Goal: Information Seeking & Learning: Stay updated

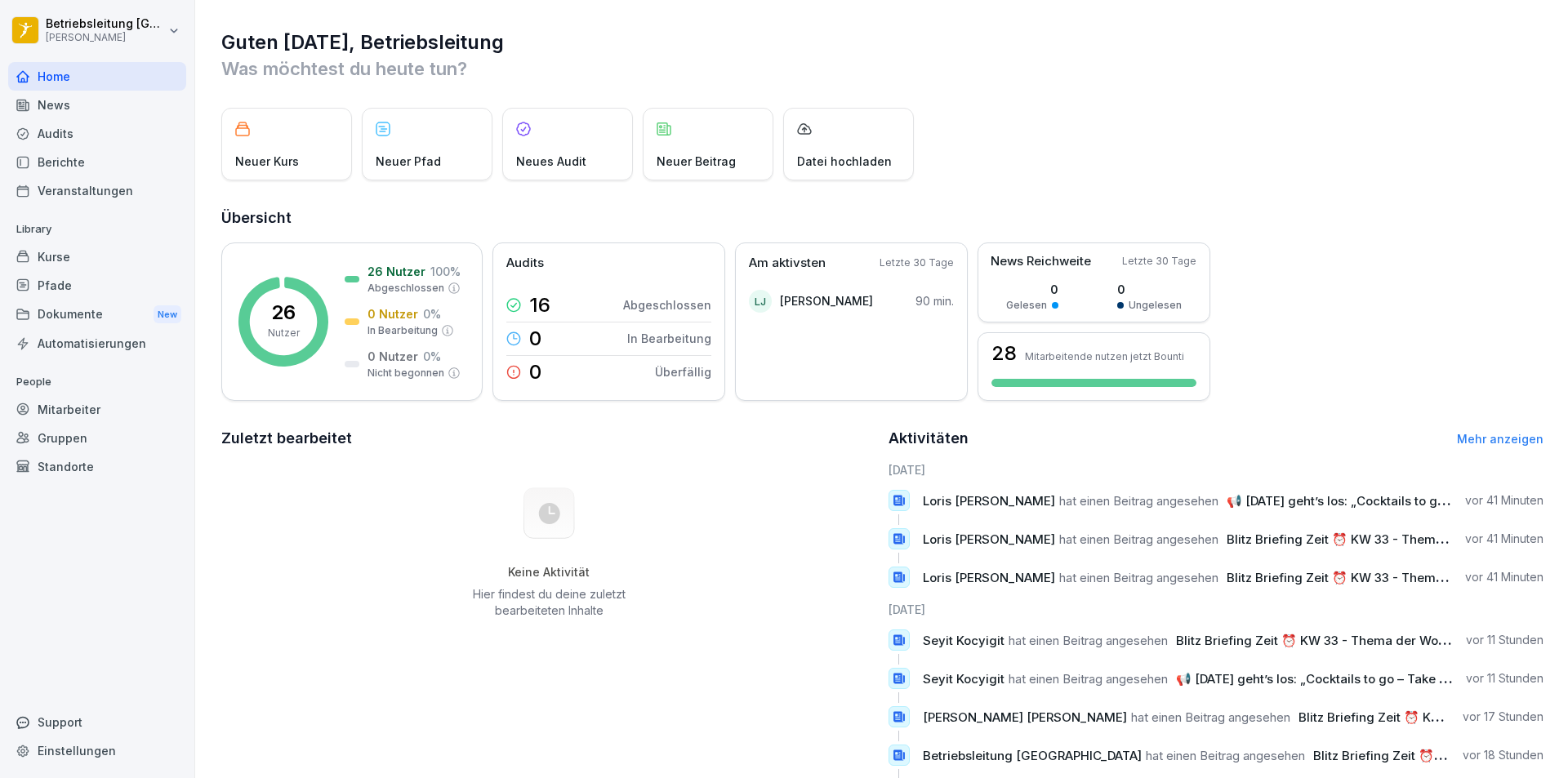
click at [61, 106] on div "News" at bounding box center [97, 105] width 178 height 29
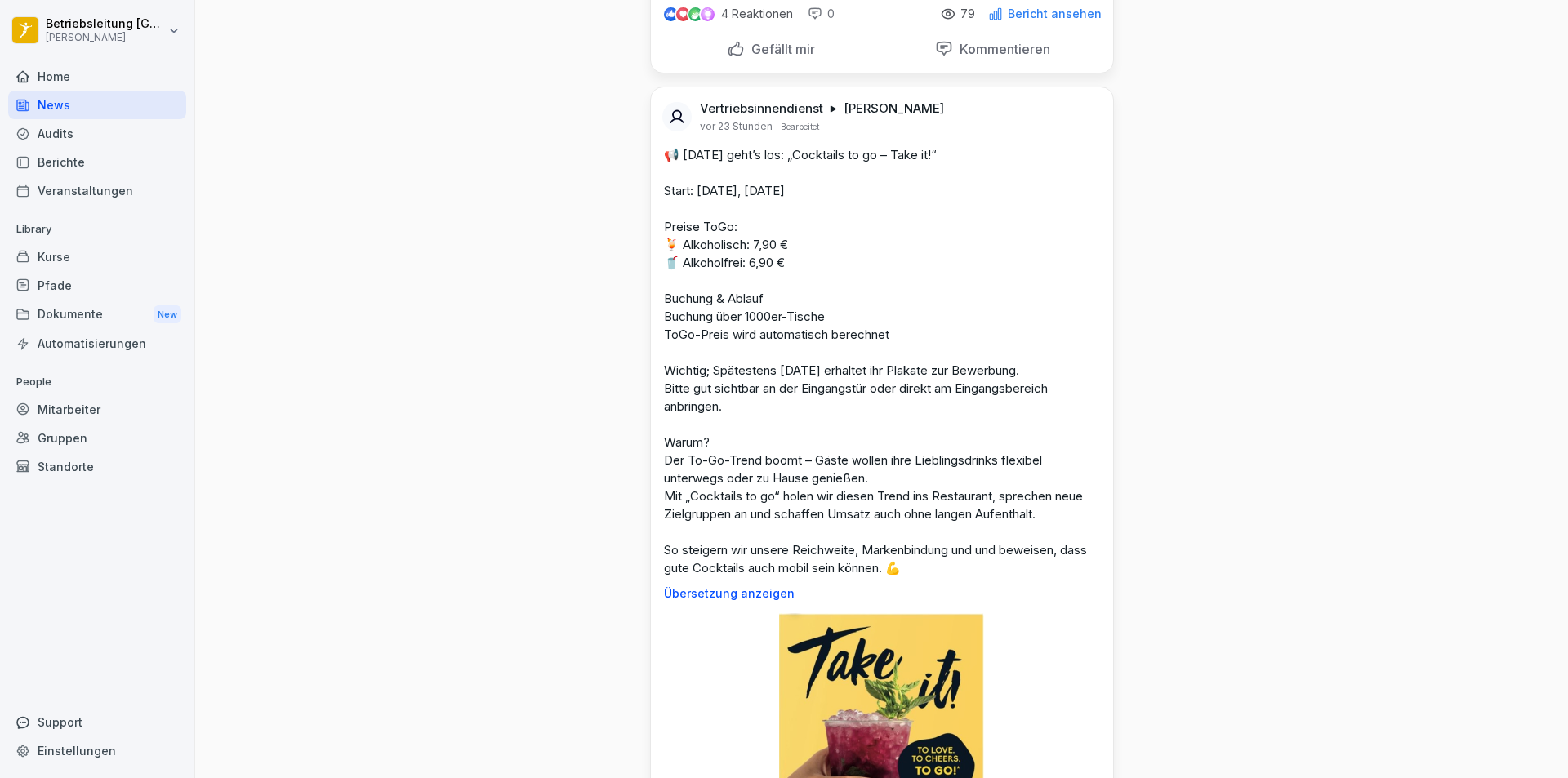
scroll to position [490, 0]
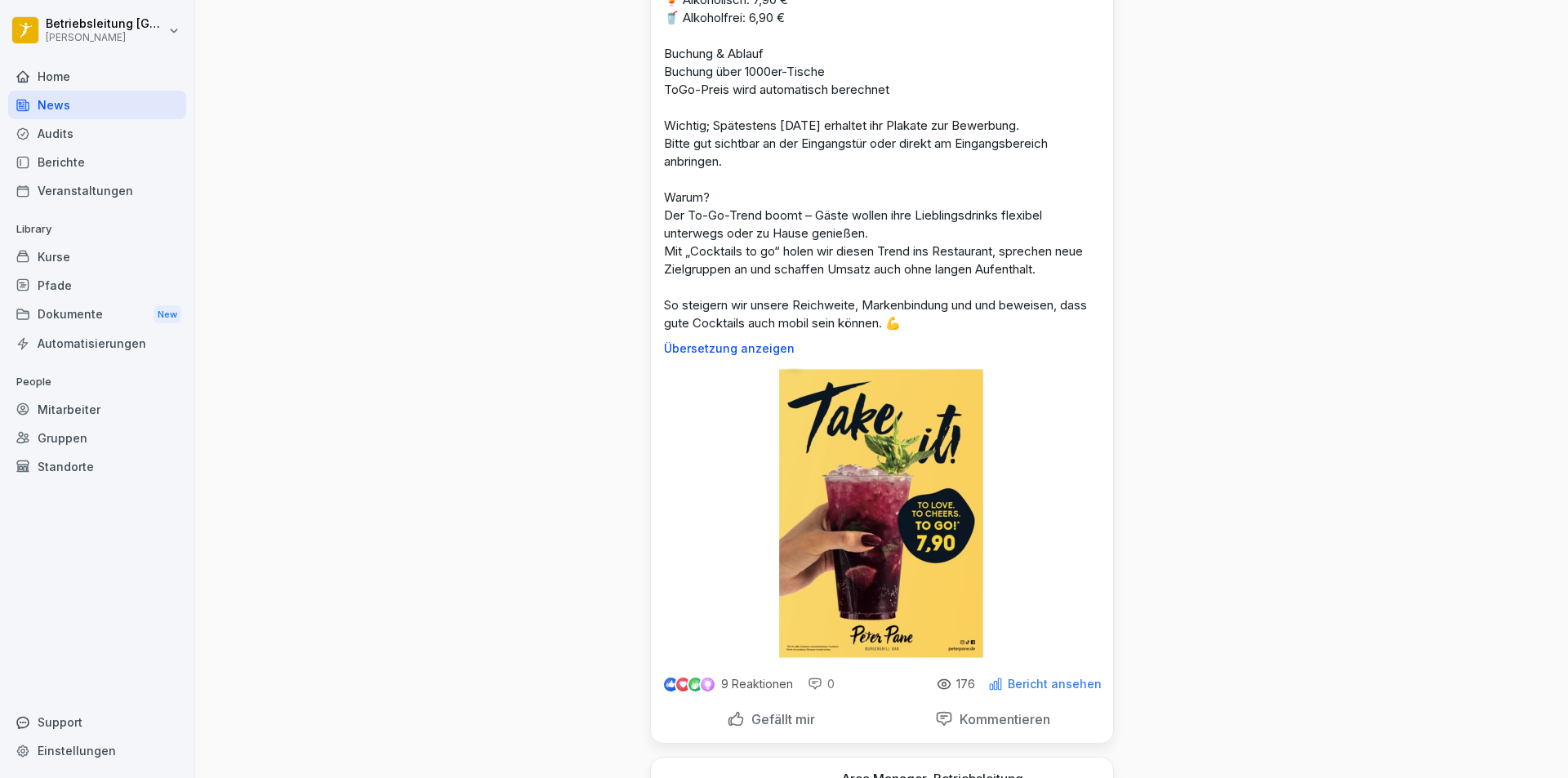
click at [854, 535] on img at bounding box center [881, 513] width 205 height 290
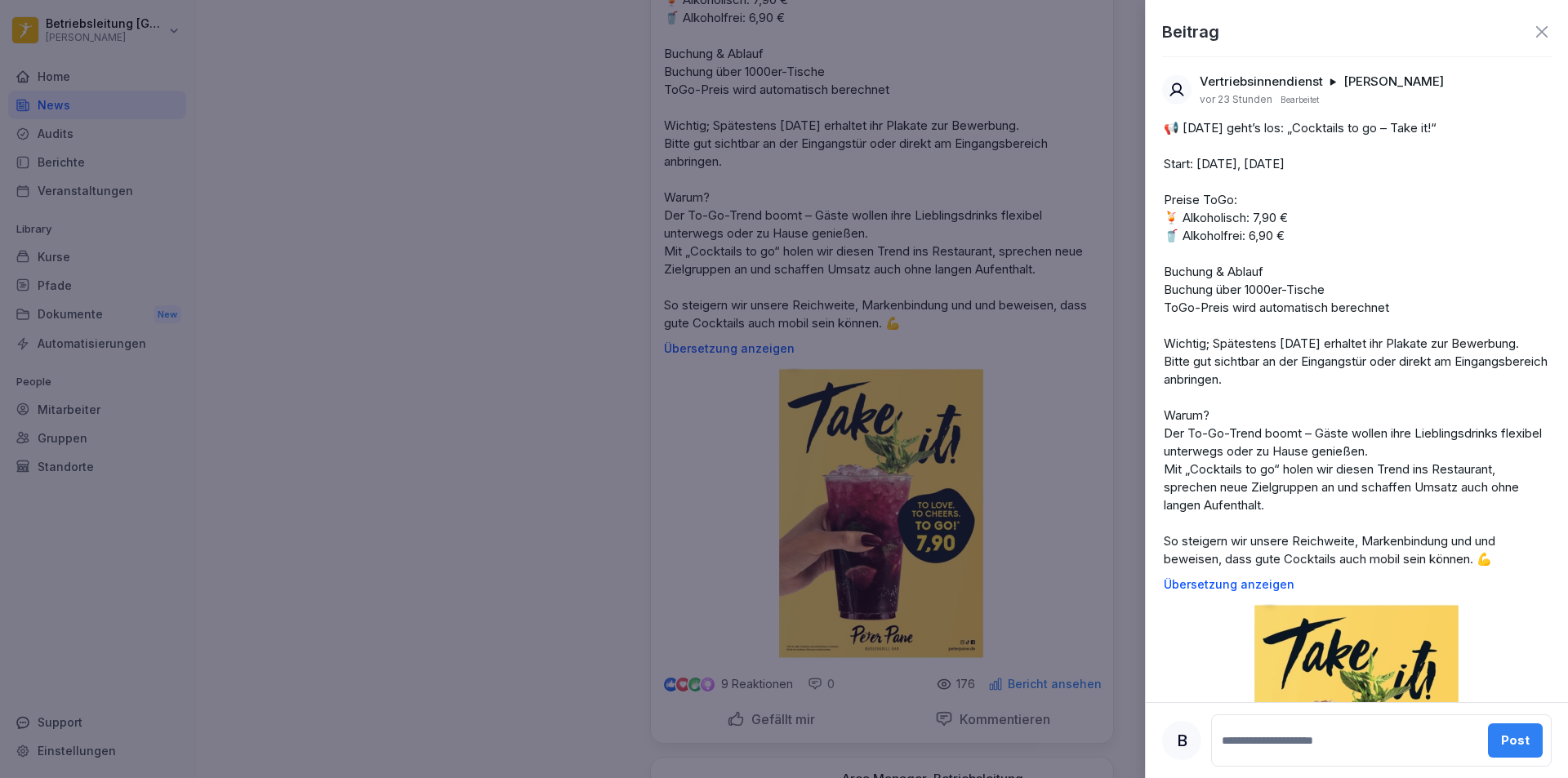
click at [1401, 679] on img at bounding box center [1356, 749] width 205 height 290
click at [1052, 352] on div at bounding box center [784, 389] width 1568 height 778
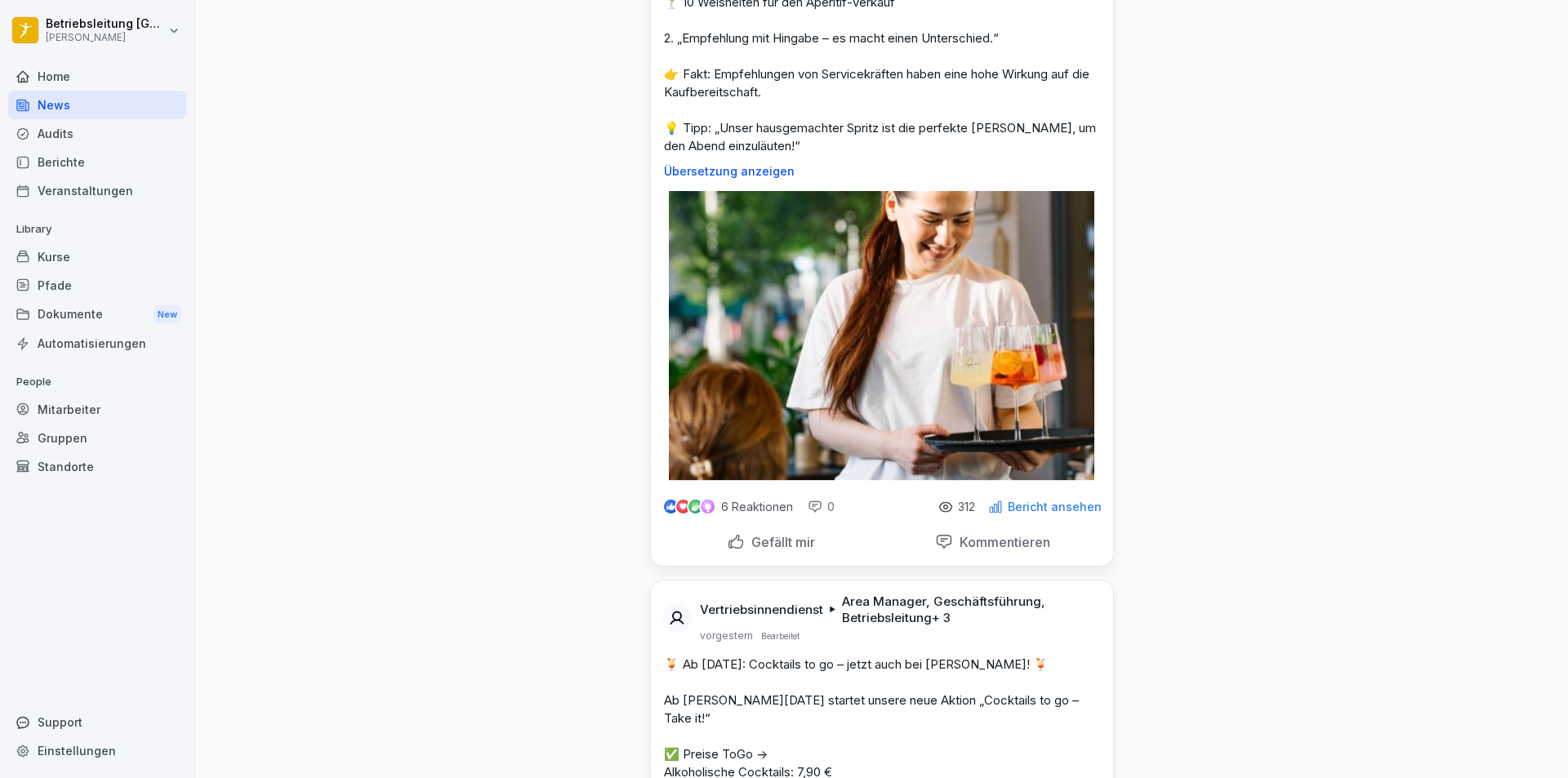
scroll to position [2531, 0]
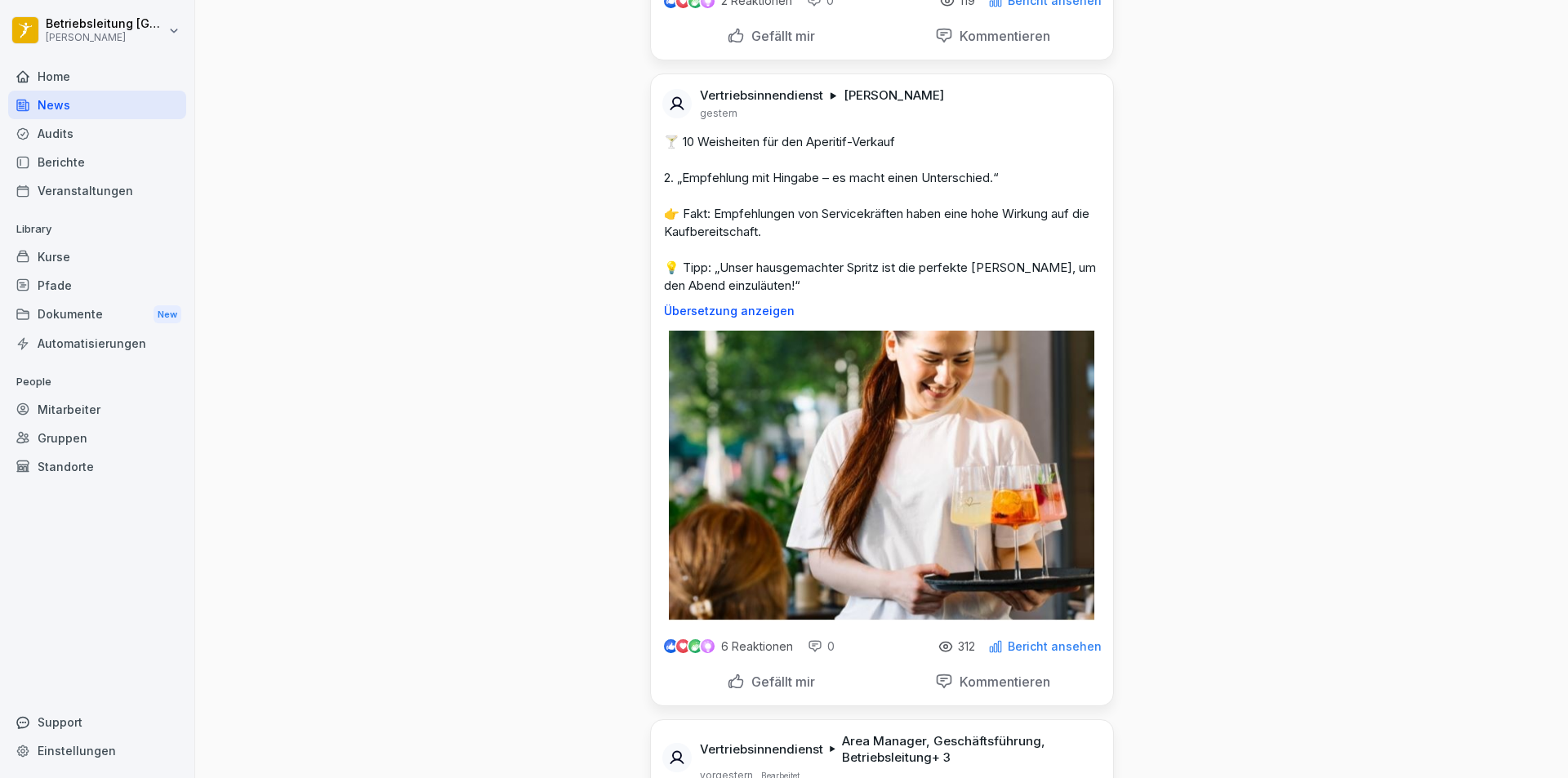
click at [961, 551] on img at bounding box center [881, 476] width 424 height 290
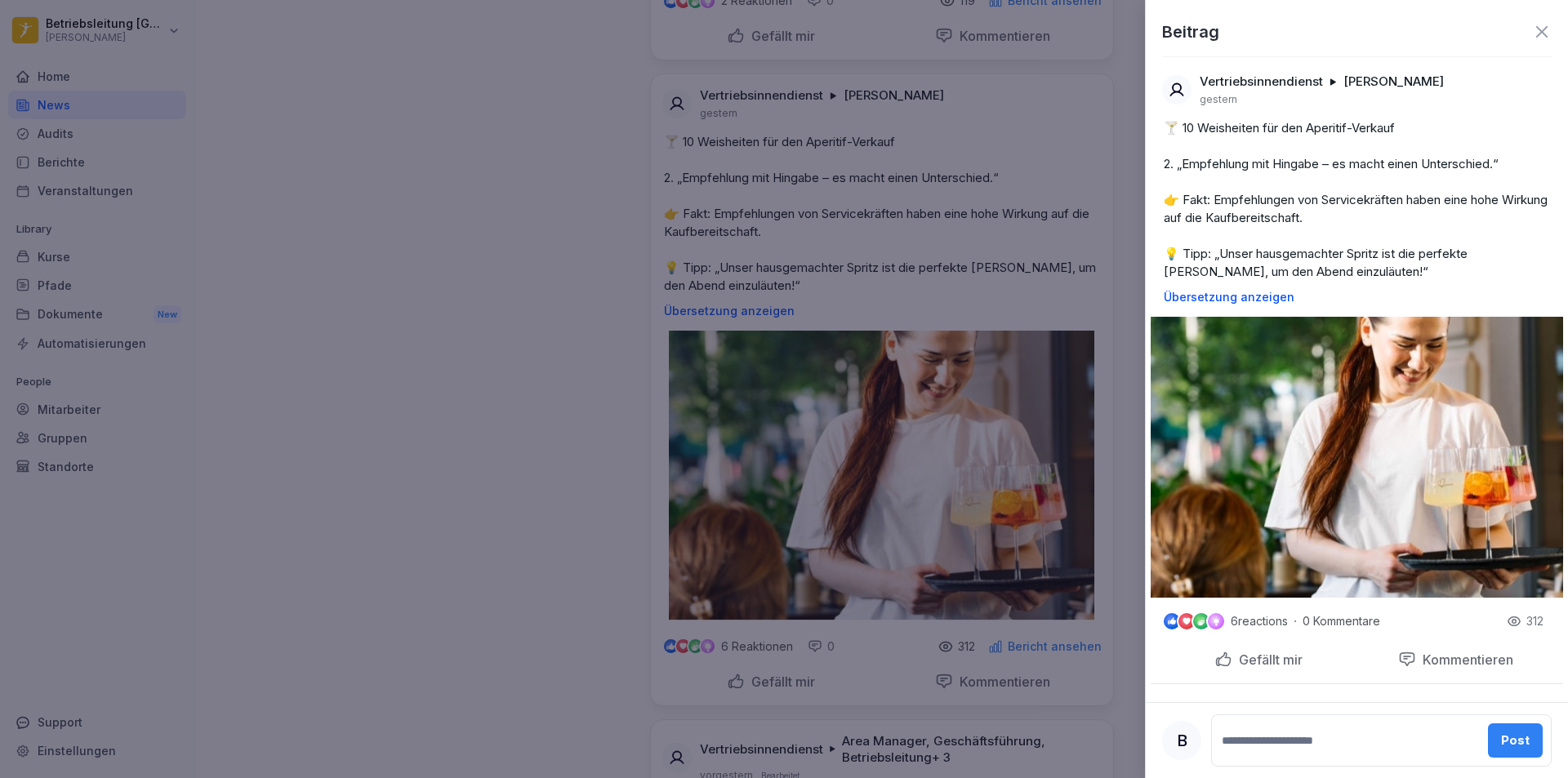
click at [941, 450] on div at bounding box center [784, 389] width 1568 height 778
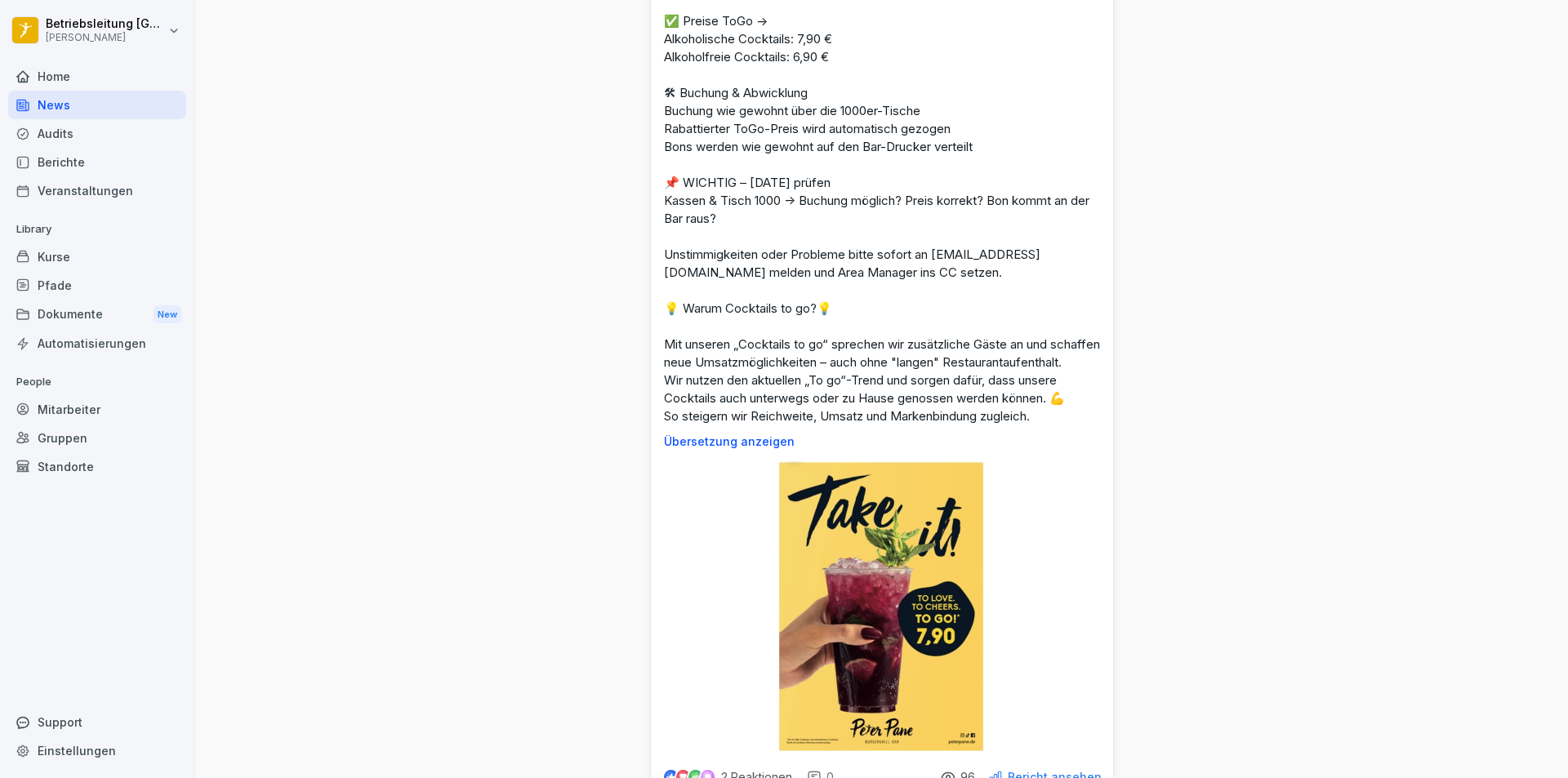
scroll to position [3429, 0]
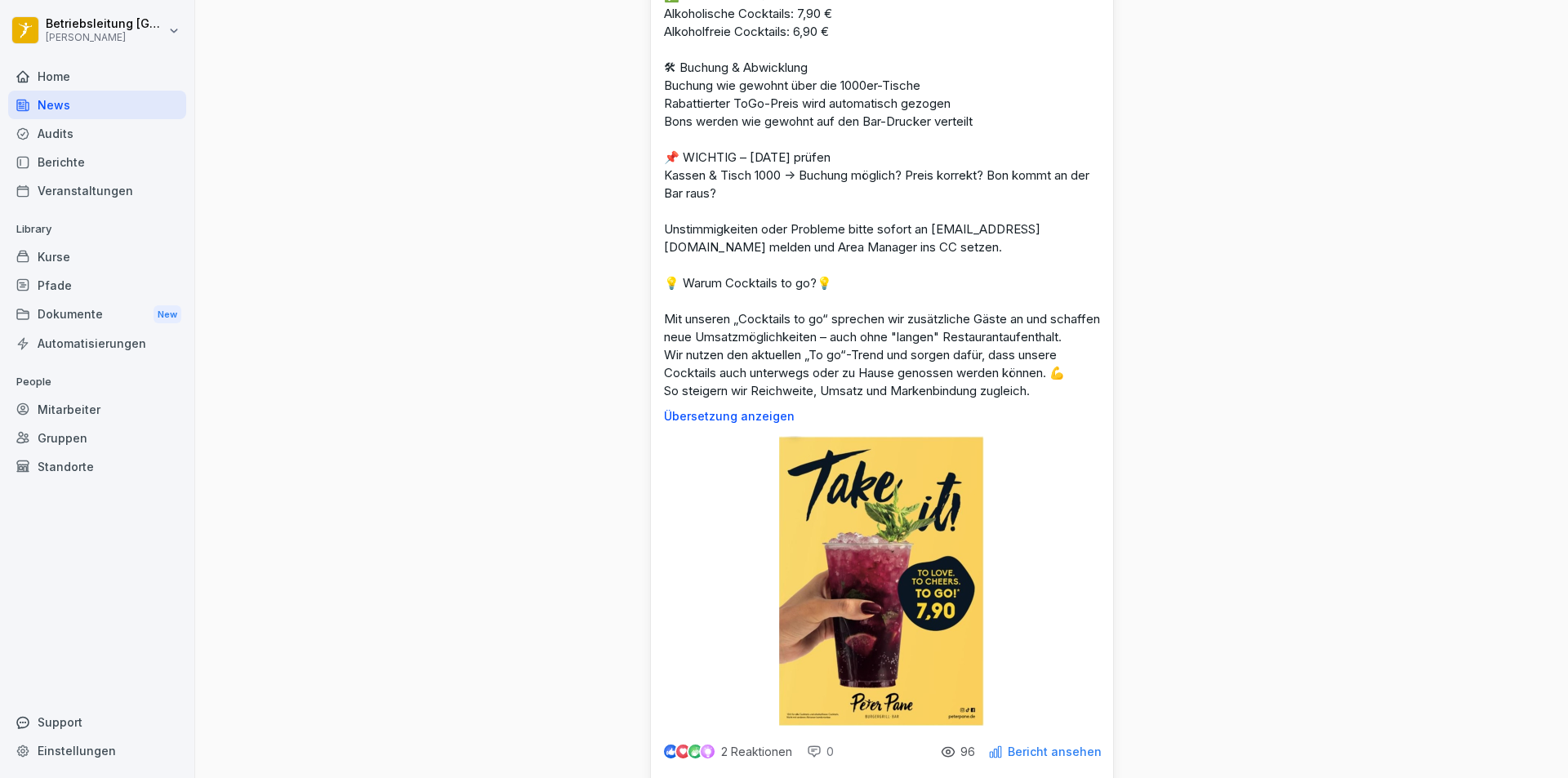
click at [864, 563] on img at bounding box center [881, 581] width 205 height 290
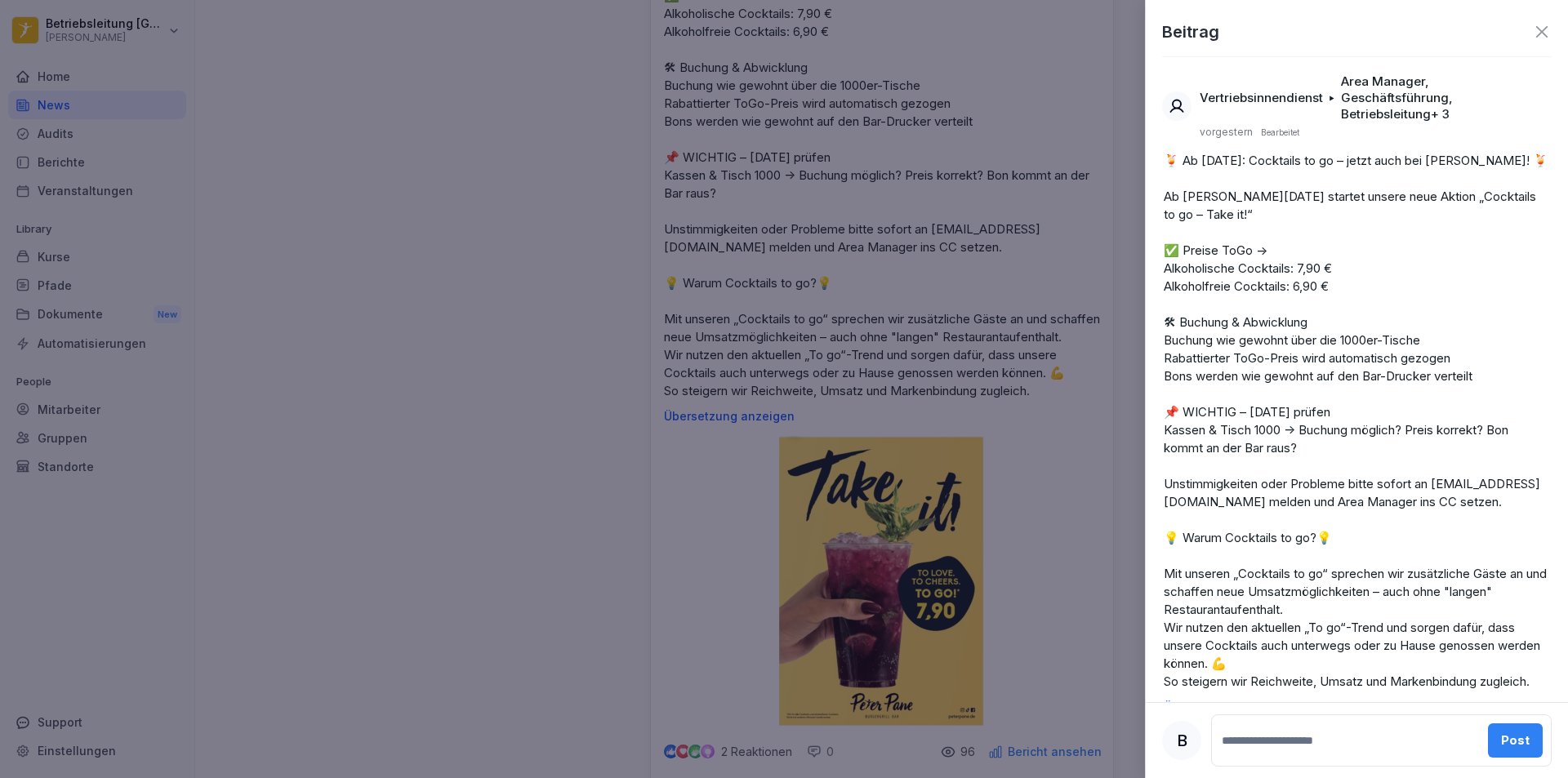
click at [504, 441] on div at bounding box center [784, 389] width 1568 height 778
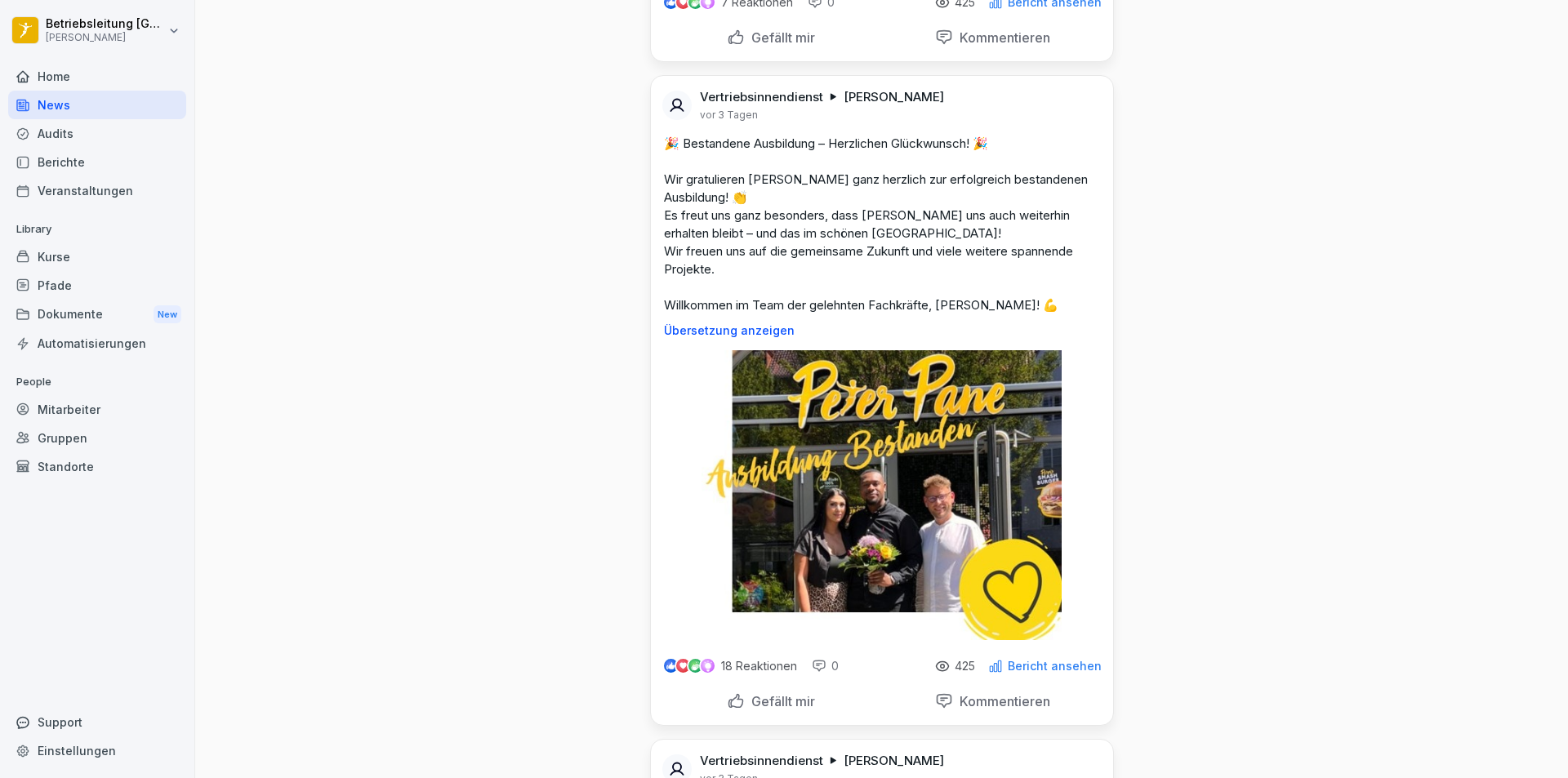
scroll to position [5306, 0]
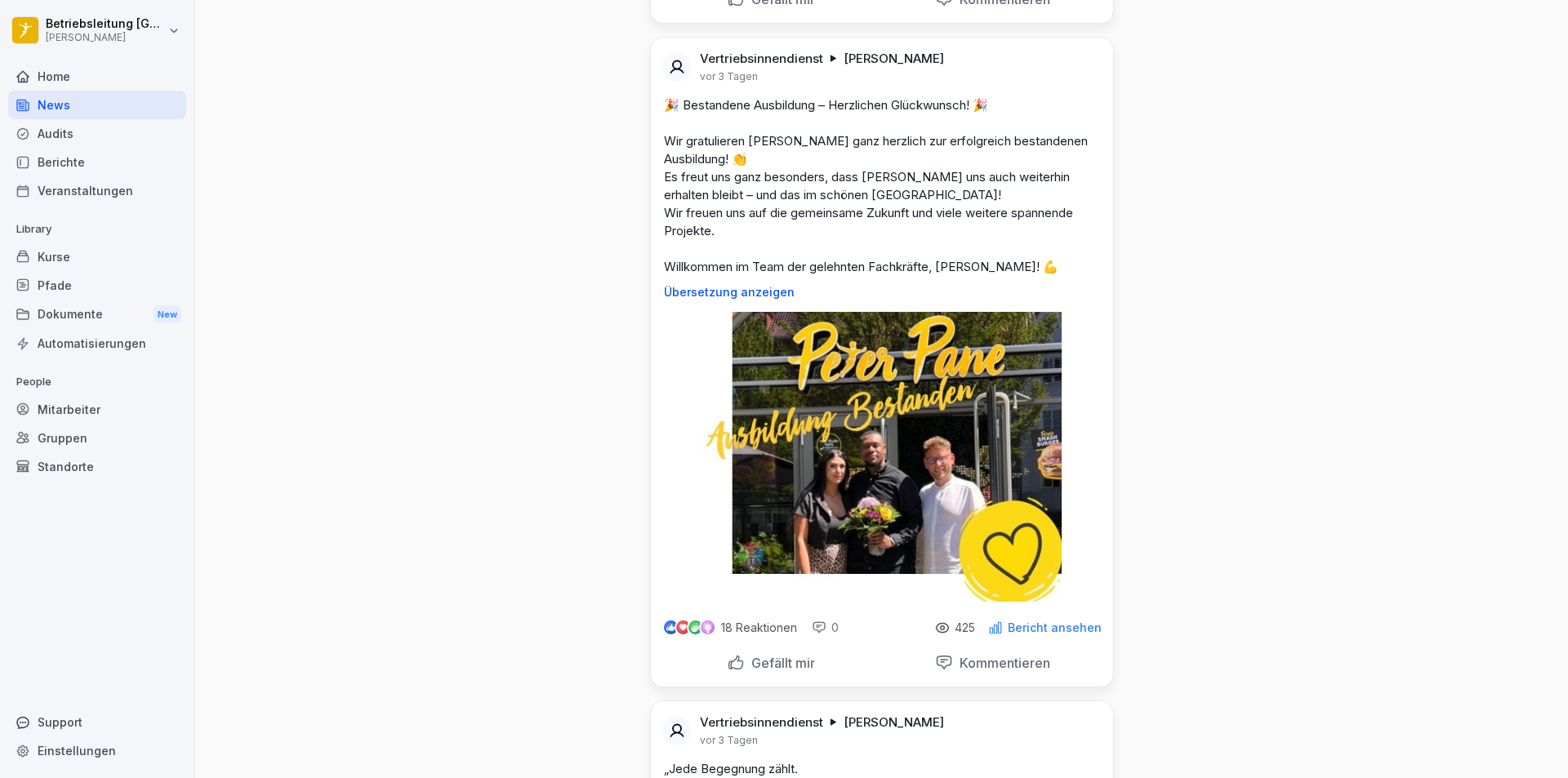
click at [850, 462] on img at bounding box center [882, 456] width 360 height 290
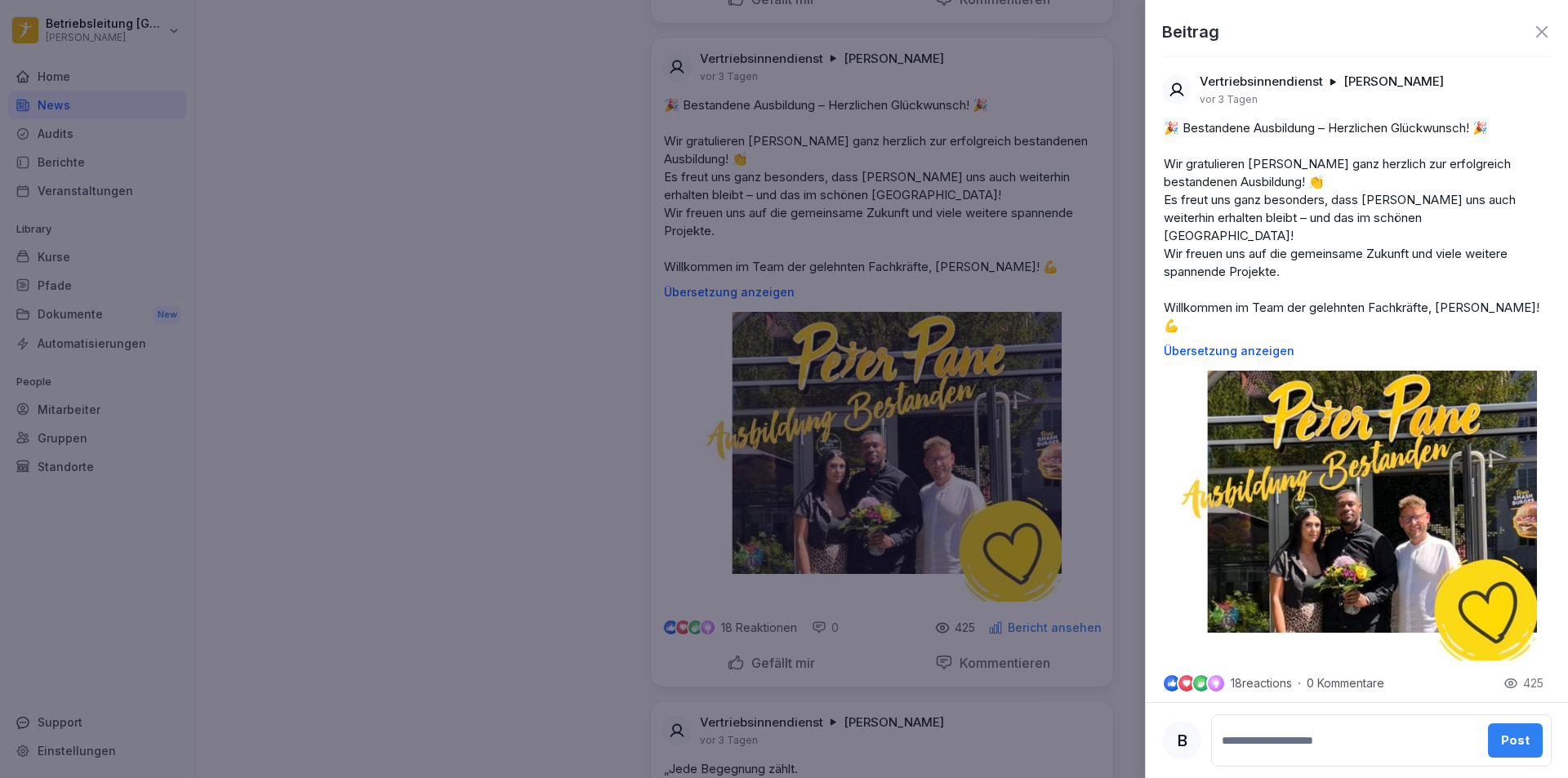
click at [1325, 526] on img at bounding box center [1357, 515] width 360 height 290
click at [482, 333] on div at bounding box center [784, 389] width 1568 height 778
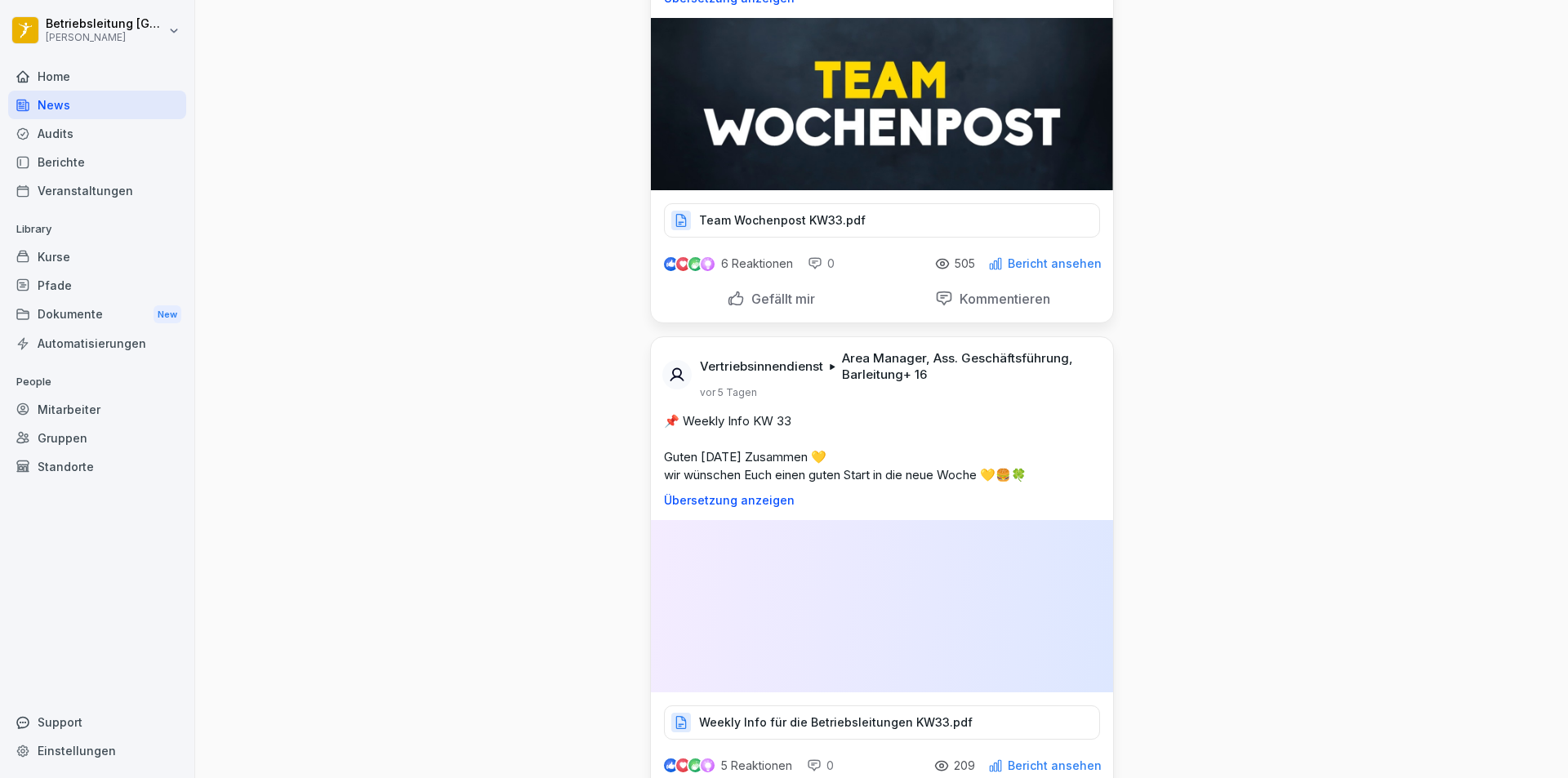
scroll to position [7021, 0]
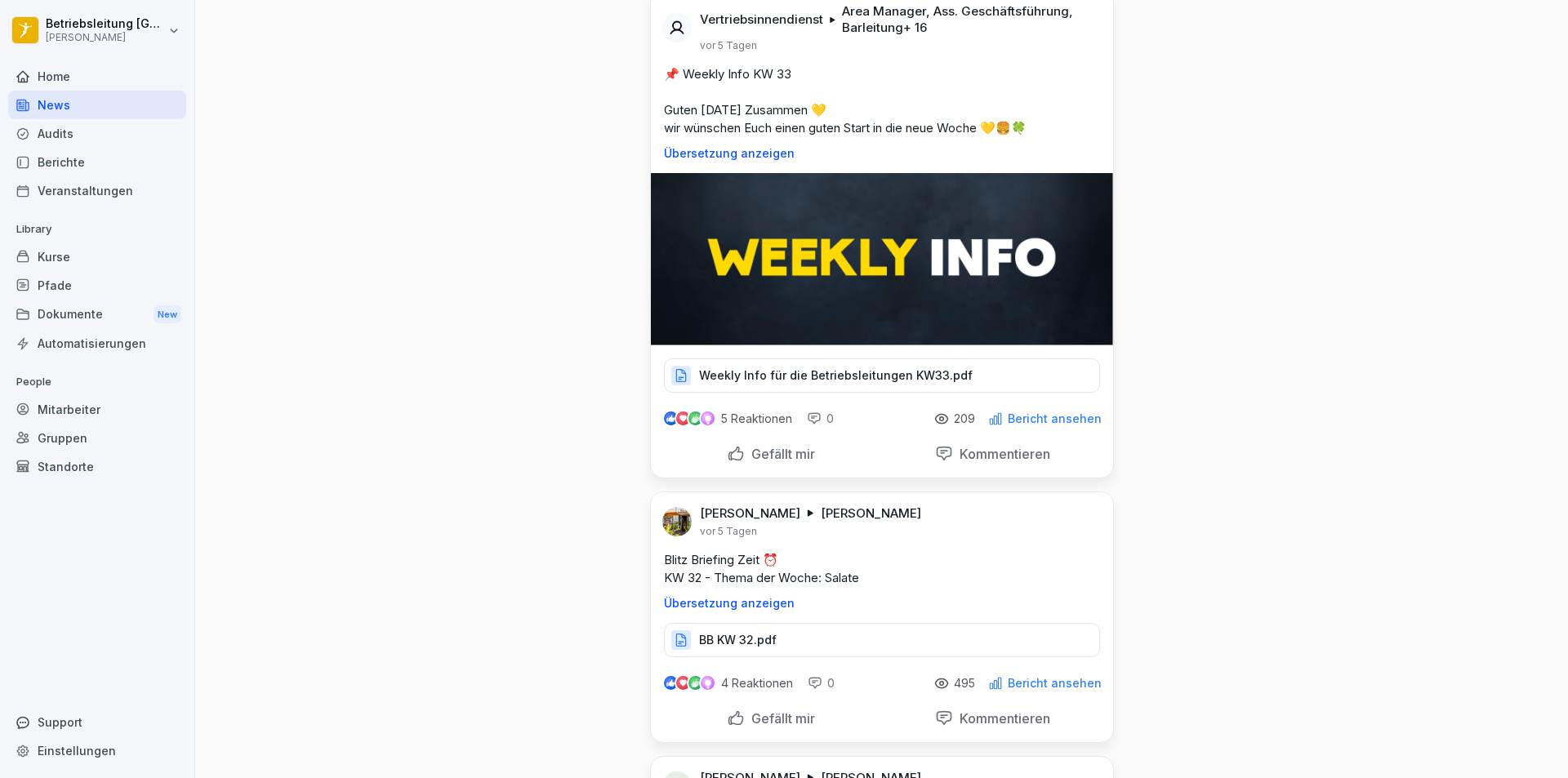
click at [805, 384] on p "Weekly Info für die Betriebsleitungen KW33.pdf" at bounding box center [835, 375] width 274 height 16
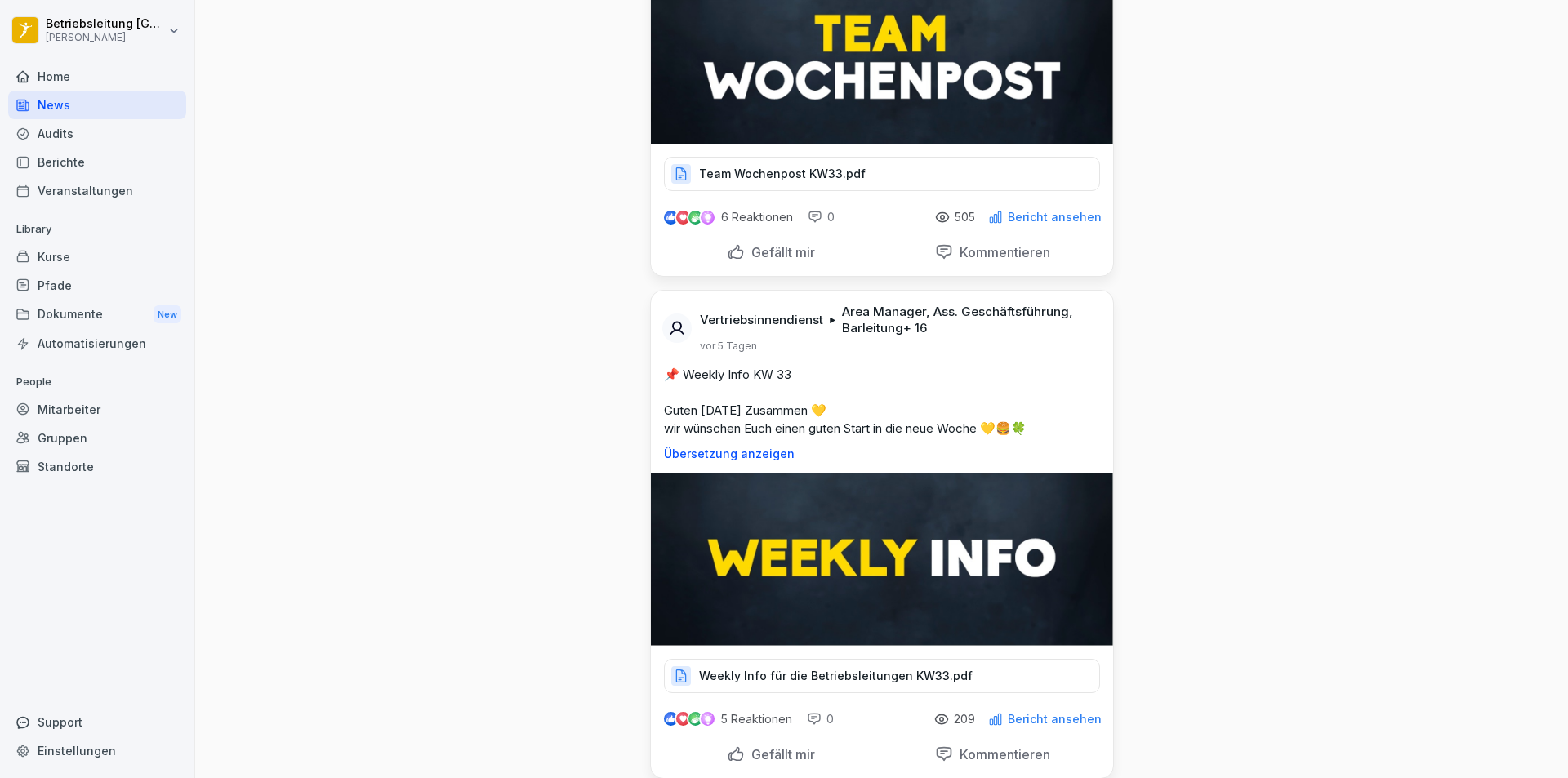
scroll to position [6530, 0]
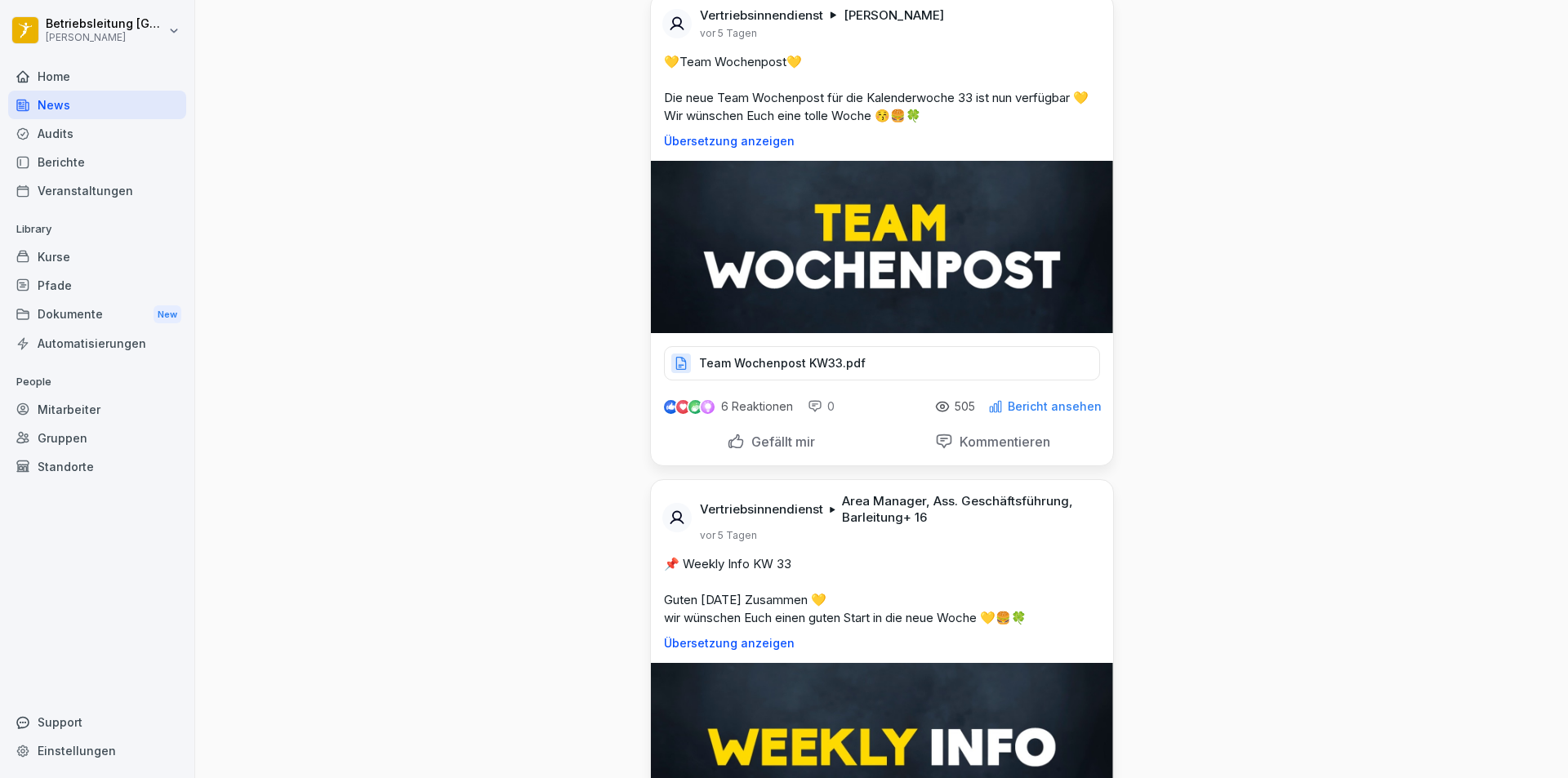
click at [795, 371] on p "Team Wochenpost KW33.pdf" at bounding box center [782, 363] width 167 height 16
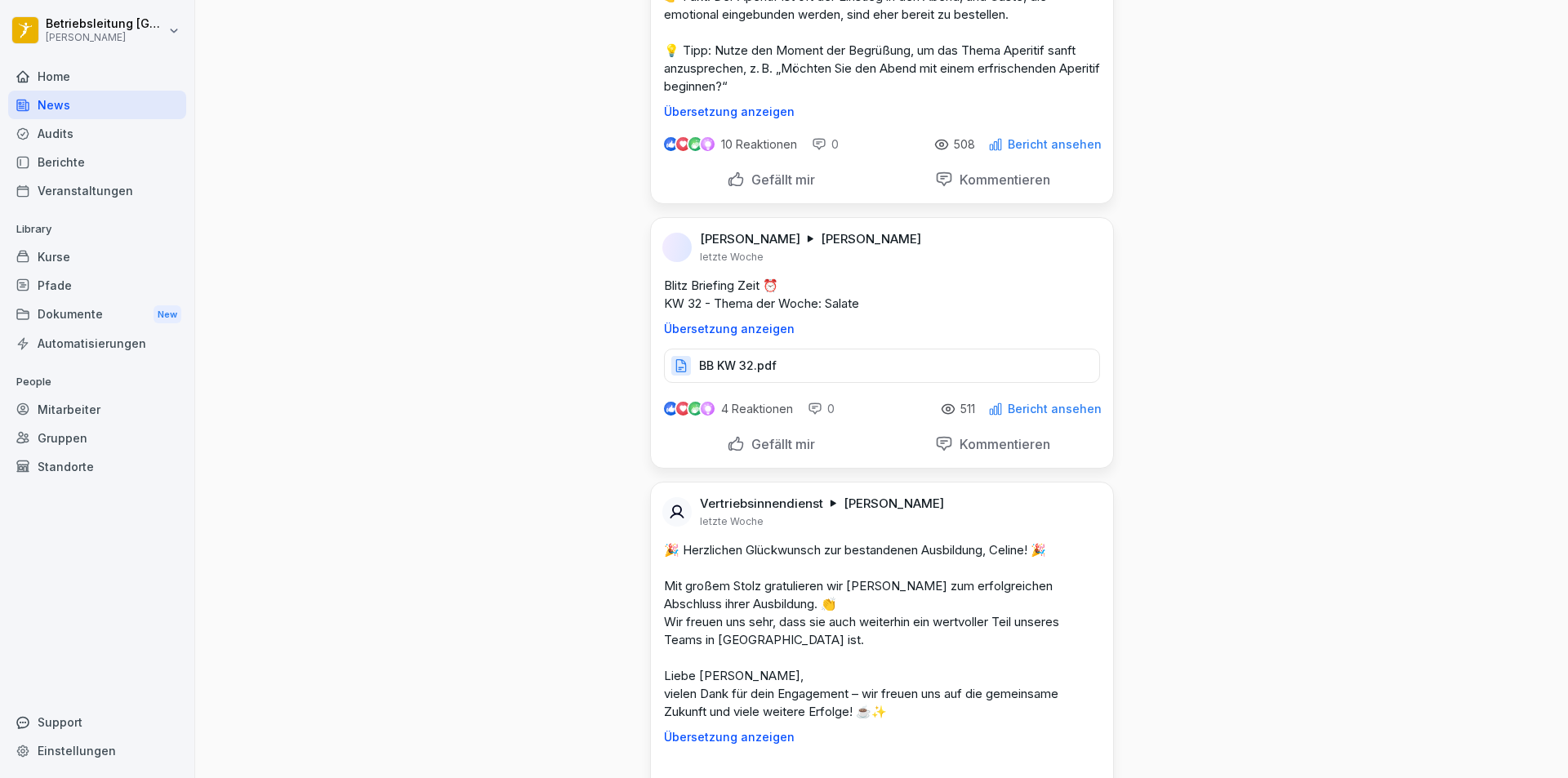
scroll to position [9143, 0]
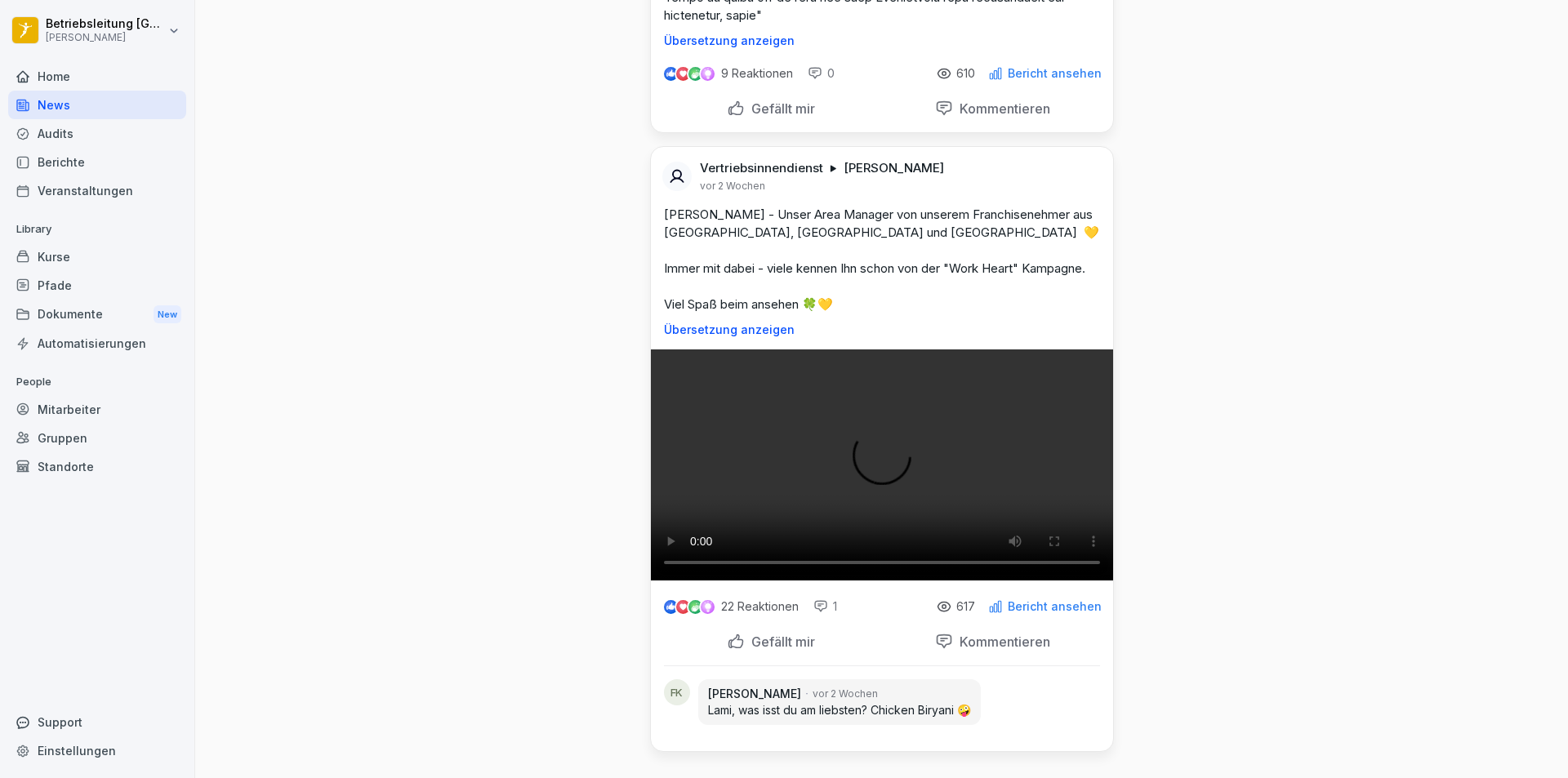
scroll to position [24980, 0]
